Goal: Information Seeking & Learning: Learn about a topic

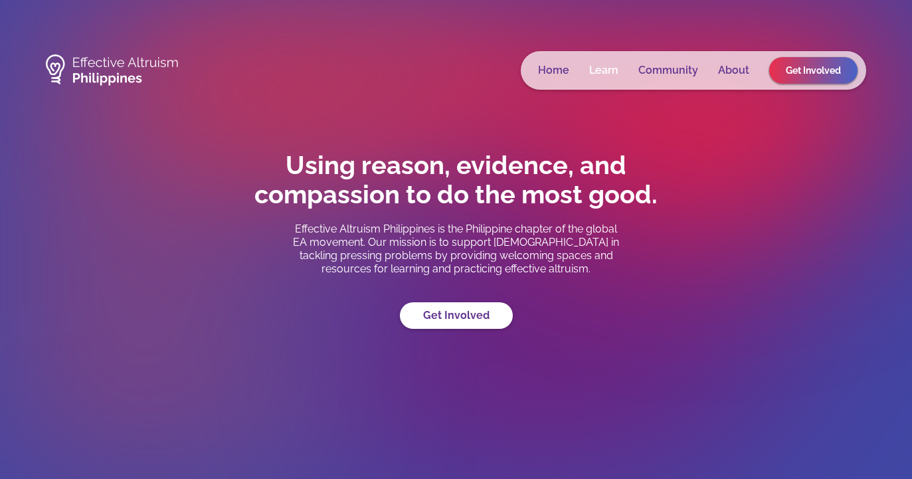
click at [598, 73] on link "Learn" at bounding box center [603, 70] width 29 height 13
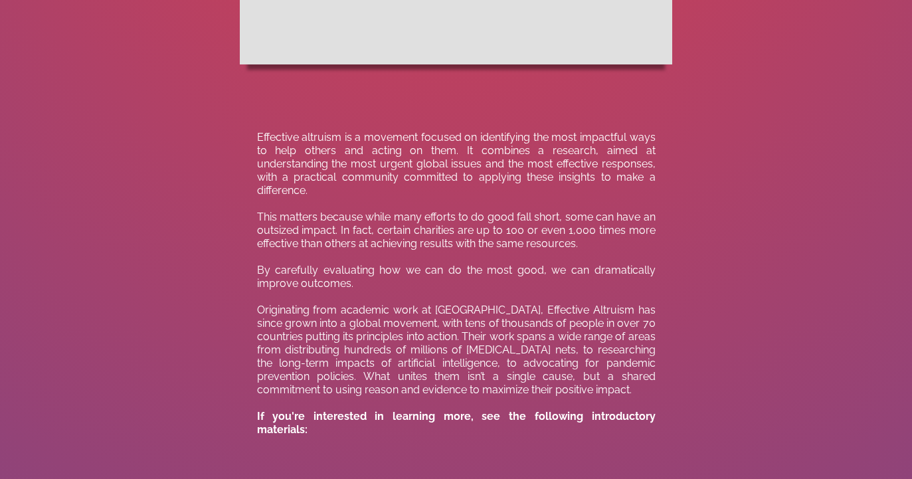
scroll to position [876, 0]
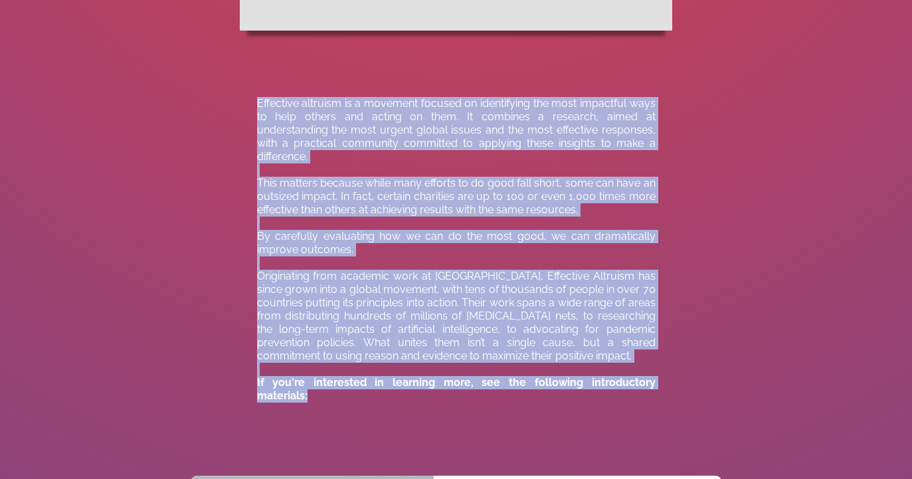
drag, startPoint x: 250, startPoint y: 97, endPoint x: 663, endPoint y: 405, distance: 515.7
copy div "Effective altruism is a movement focused on identifying the most impactful ways…"
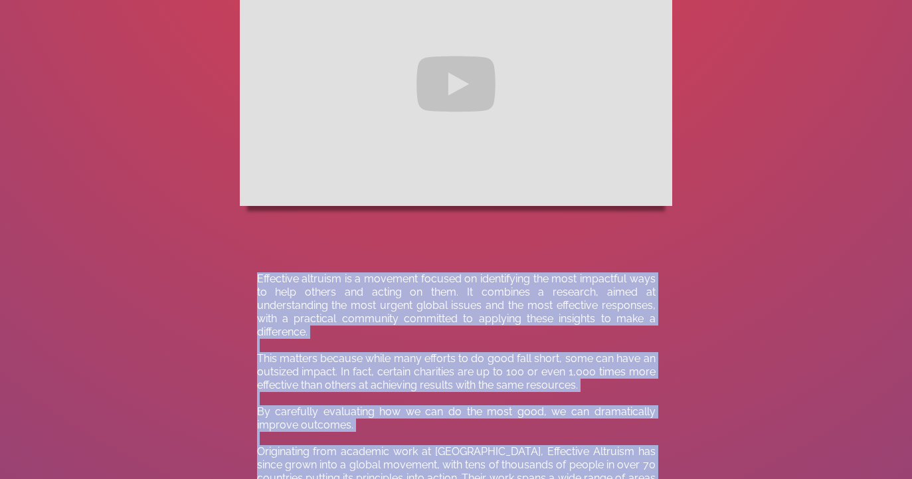
scroll to position [528, 0]
